Goal: Find specific page/section: Locate a particular part of the current website

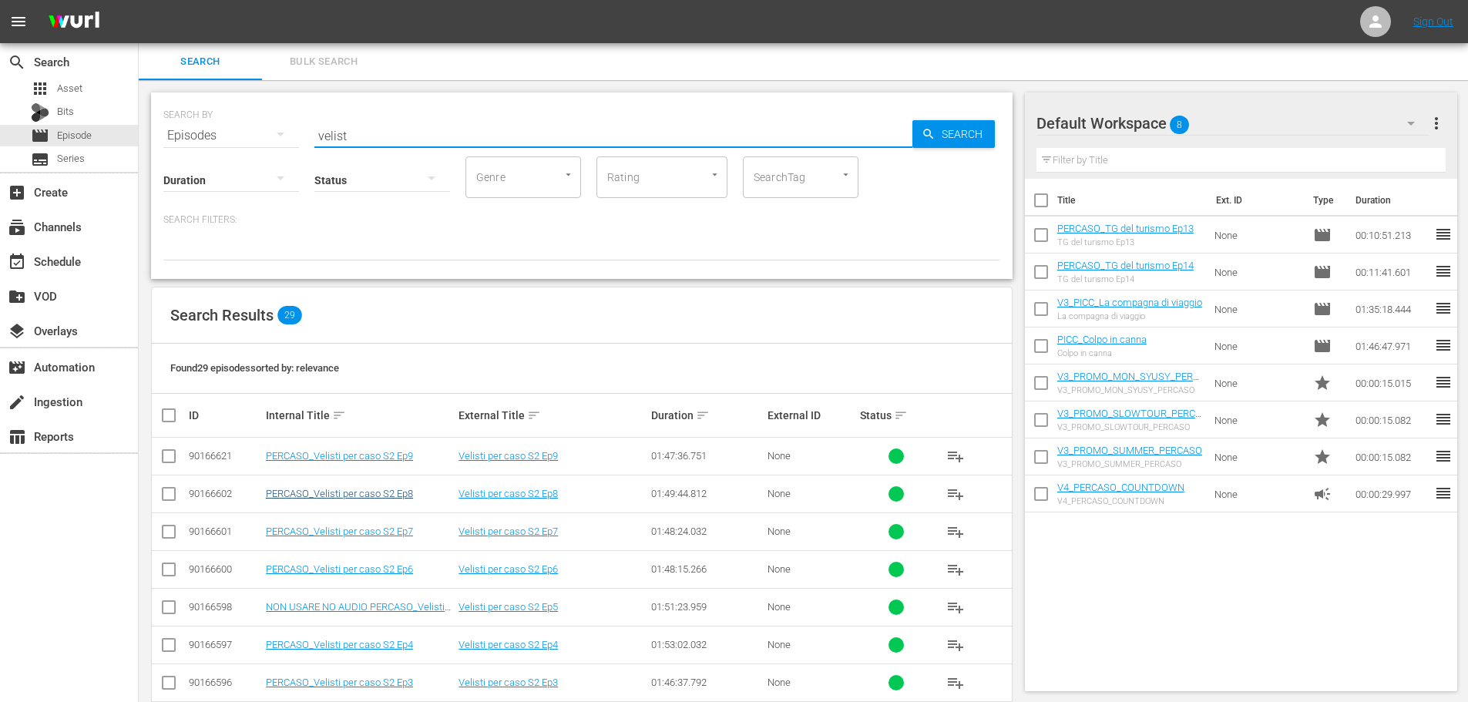
type input "velist"
click at [406, 494] on link "PERCASO_Velisti per caso S2 Ep8" at bounding box center [339, 494] width 147 height 12
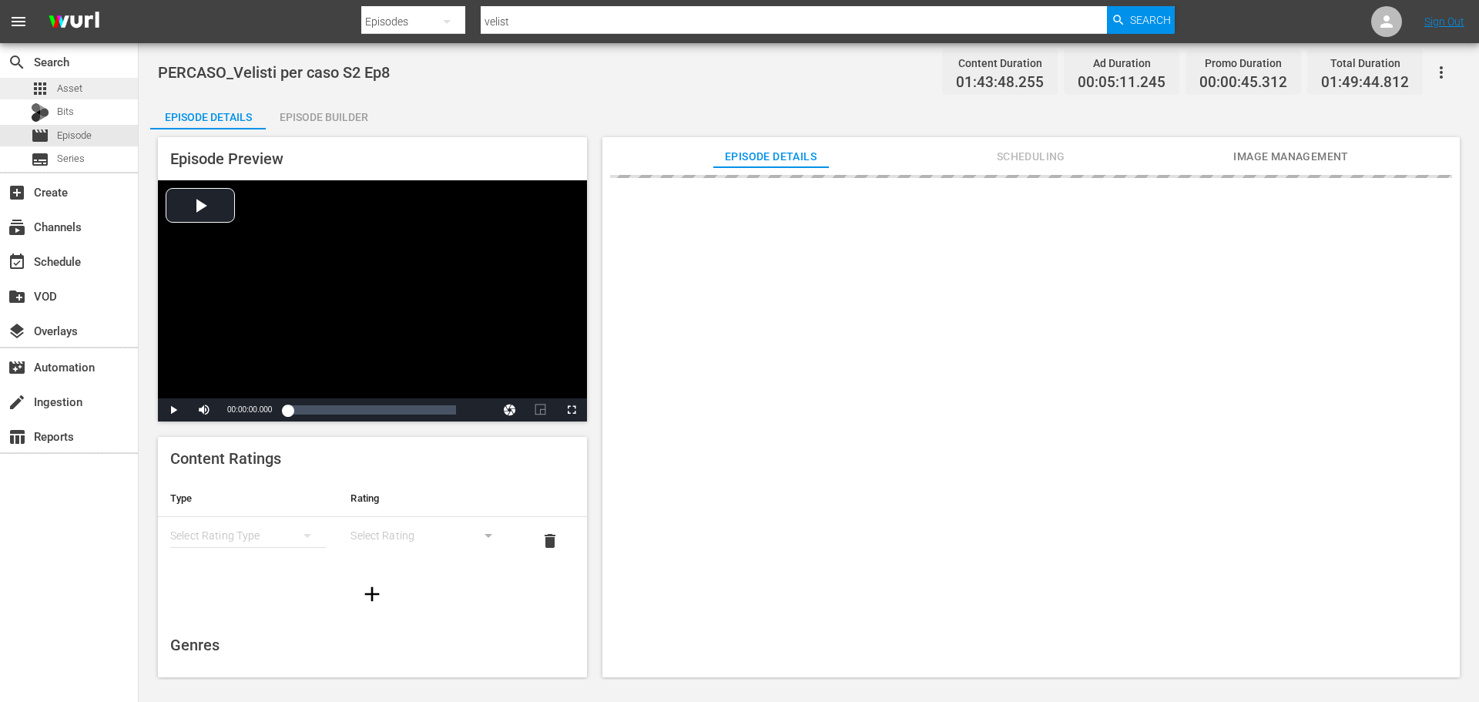
click at [82, 95] on span "Asset" at bounding box center [69, 88] width 25 height 15
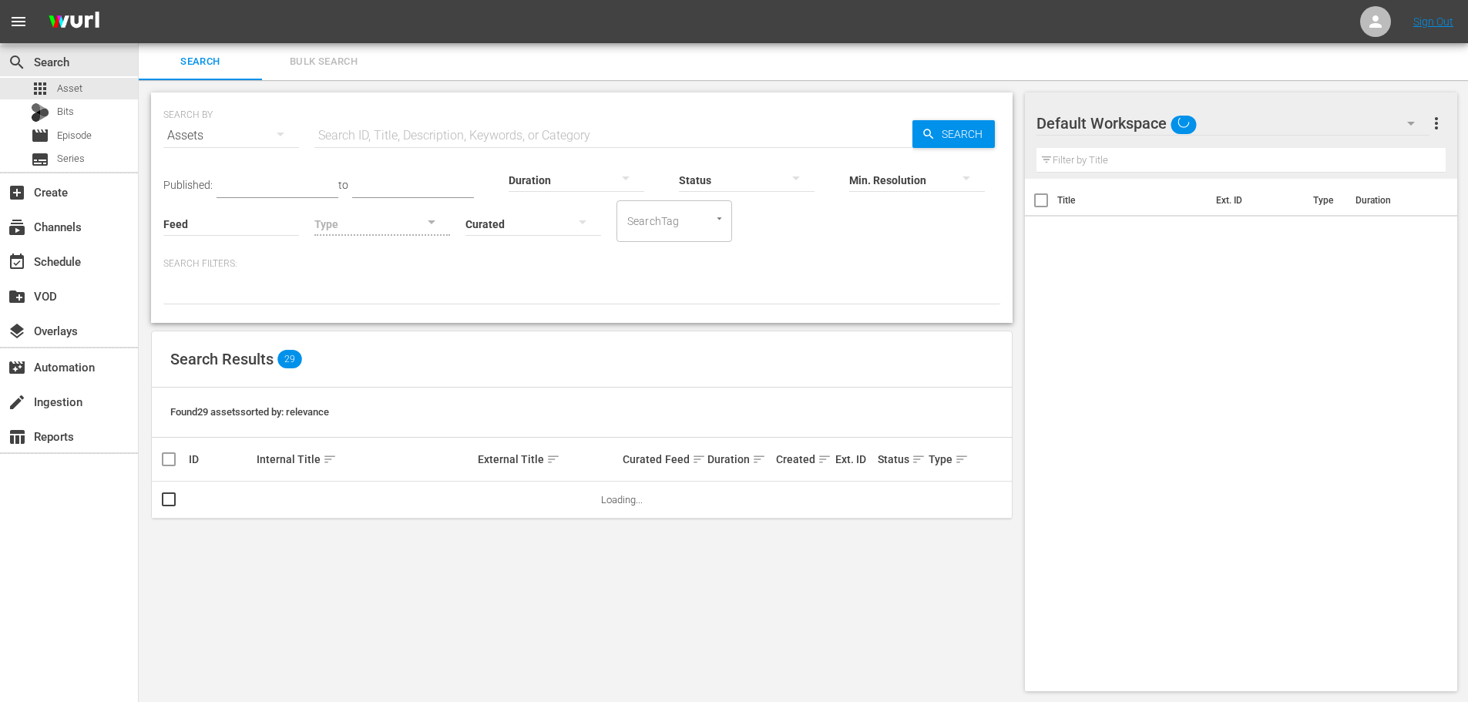
click at [347, 139] on input "text" at bounding box center [613, 135] width 598 height 37
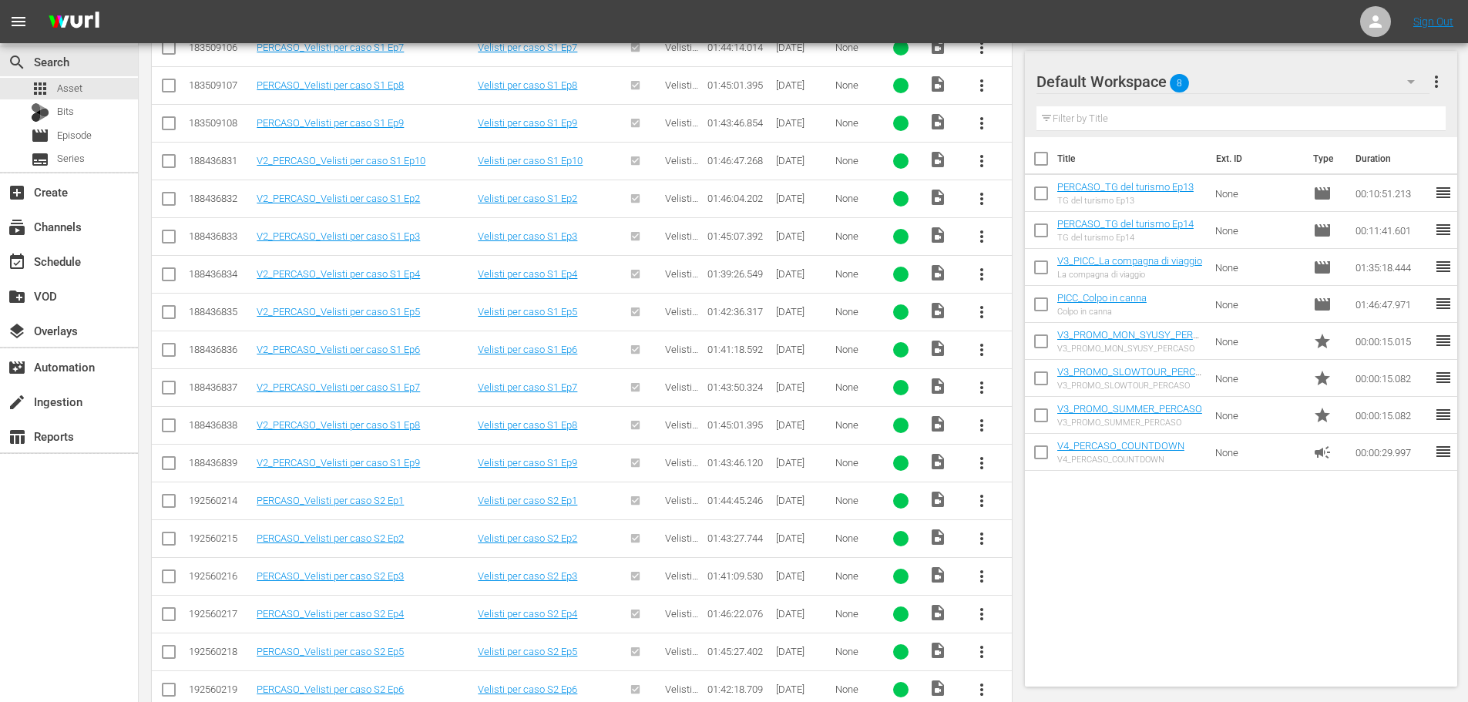
scroll to position [903, 0]
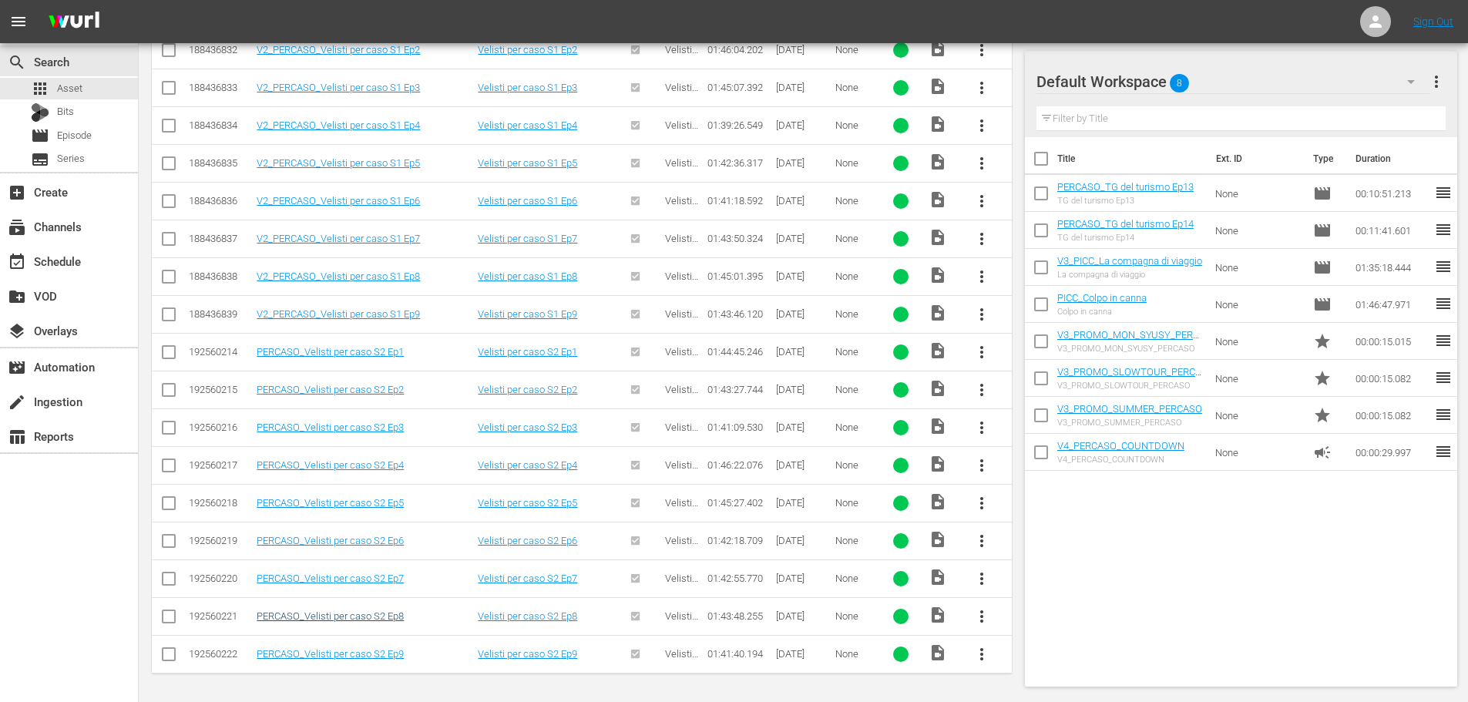
type input "velisti"
click at [384, 618] on link "PERCASO_Velisti per caso S2 Ep8" at bounding box center [330, 616] width 147 height 12
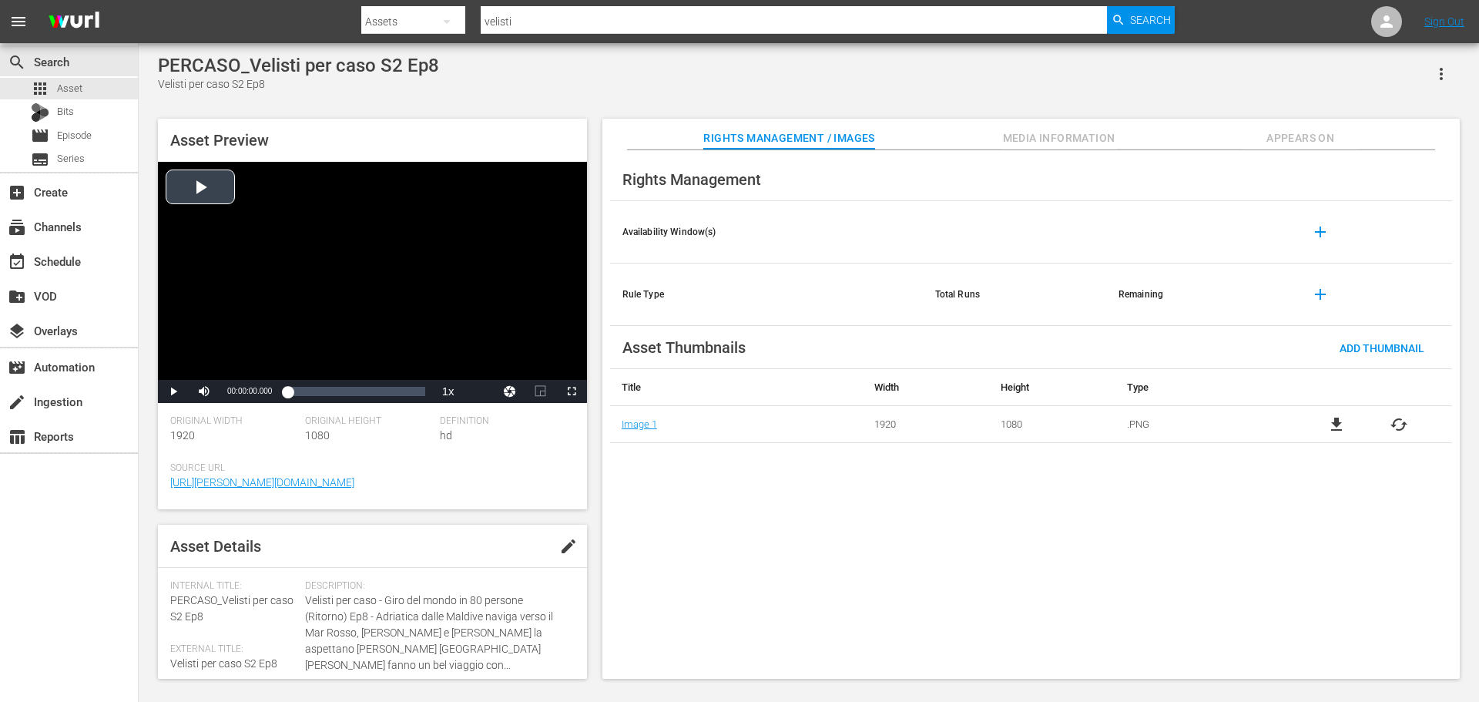
click at [367, 317] on div "Video Player" at bounding box center [372, 271] width 429 height 218
click at [324, 393] on div "Loaded : 0.19% 00:29:09.509 00:00:00.197" at bounding box center [355, 391] width 137 height 15
click at [423, 307] on div "Video Player" at bounding box center [372, 271] width 429 height 218
click at [355, 397] on div "Loaded : 26.81% 00:50:44.147 00:27:27.093" at bounding box center [355, 391] width 137 height 15
click at [417, 310] on div "Video Player" at bounding box center [372, 271] width 429 height 218
